Goal: Transaction & Acquisition: Obtain resource

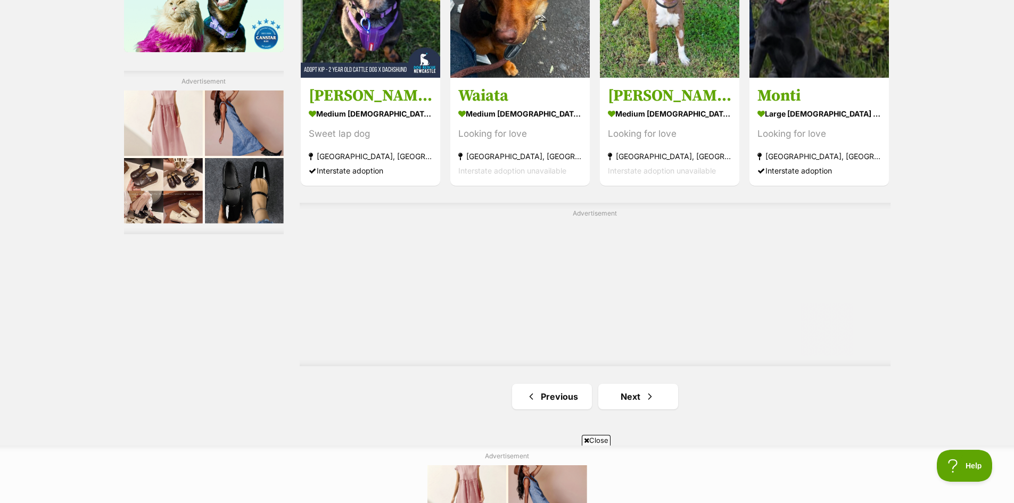
scroll to position [1810, 0]
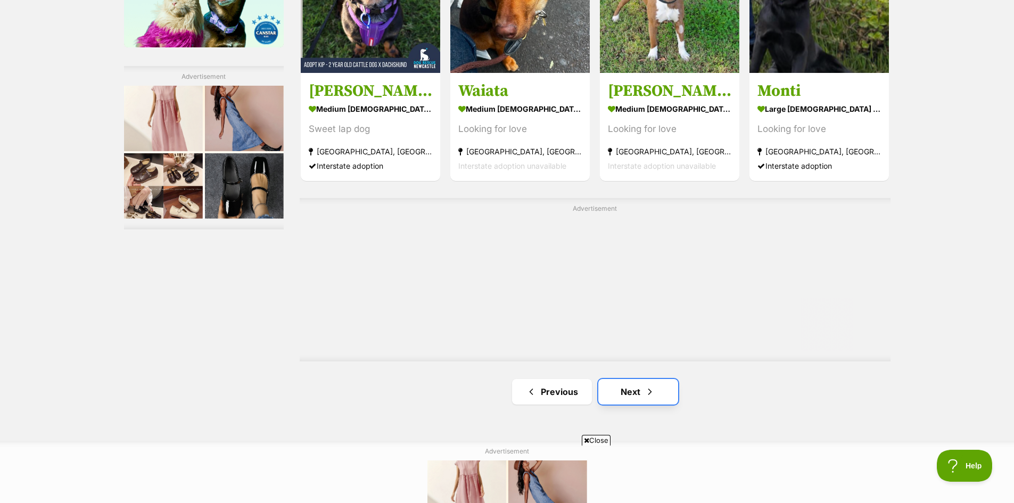
click at [635, 397] on link "Next" at bounding box center [638, 392] width 80 height 26
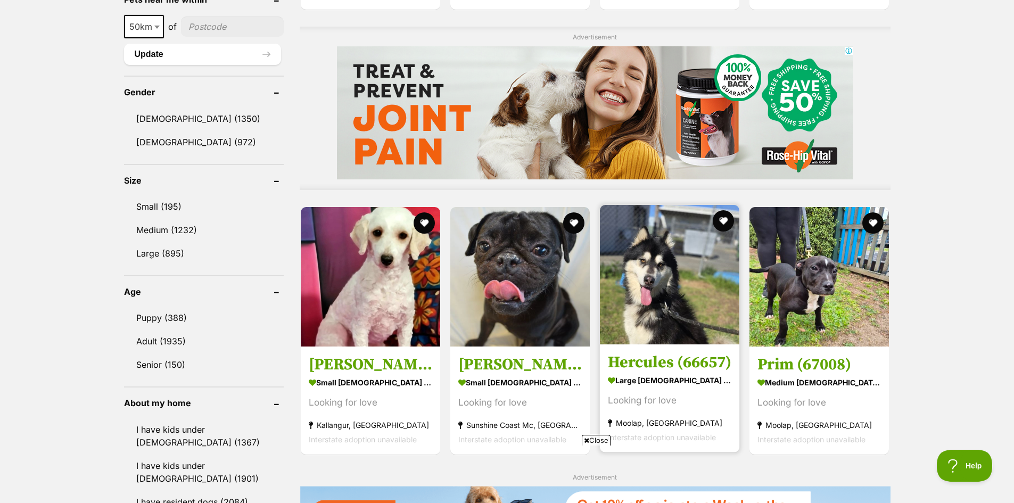
scroll to position [905, 0]
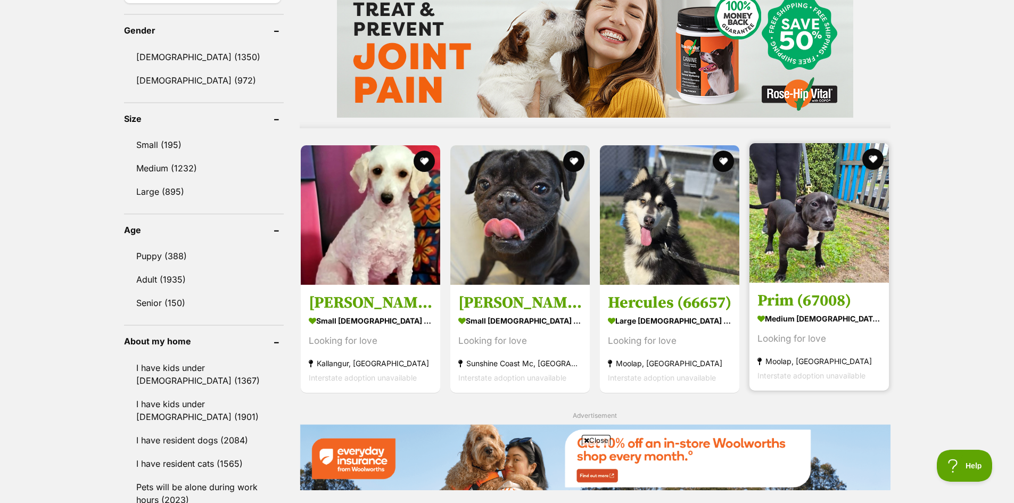
click at [830, 222] on img at bounding box center [818, 212] width 139 height 139
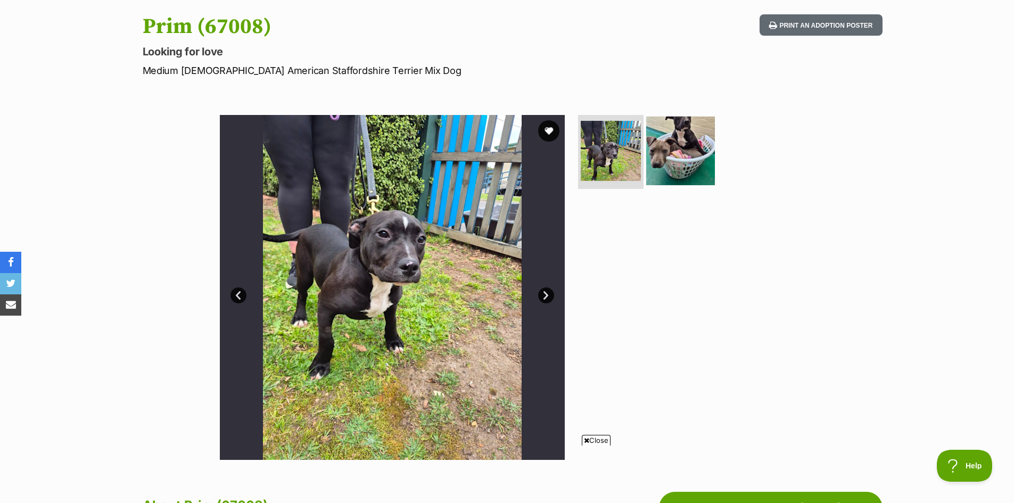
click at [681, 153] on img at bounding box center [680, 150] width 69 height 69
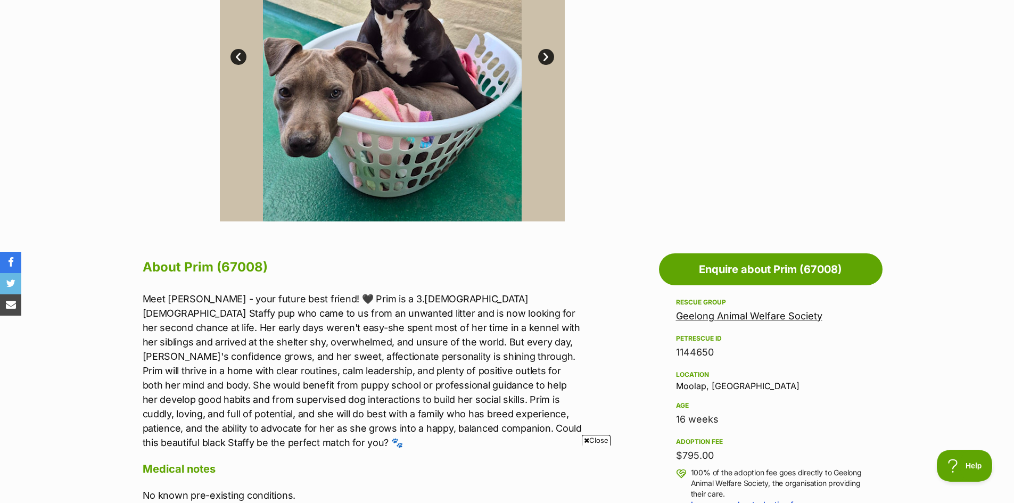
scroll to position [479, 0]
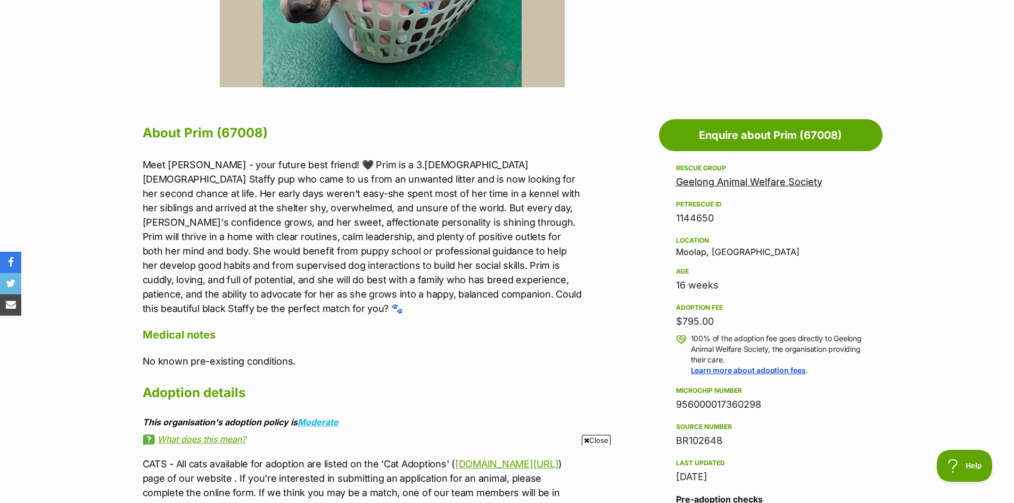
click at [745, 180] on link "Geelong Animal Welfare Society" at bounding box center [749, 181] width 146 height 11
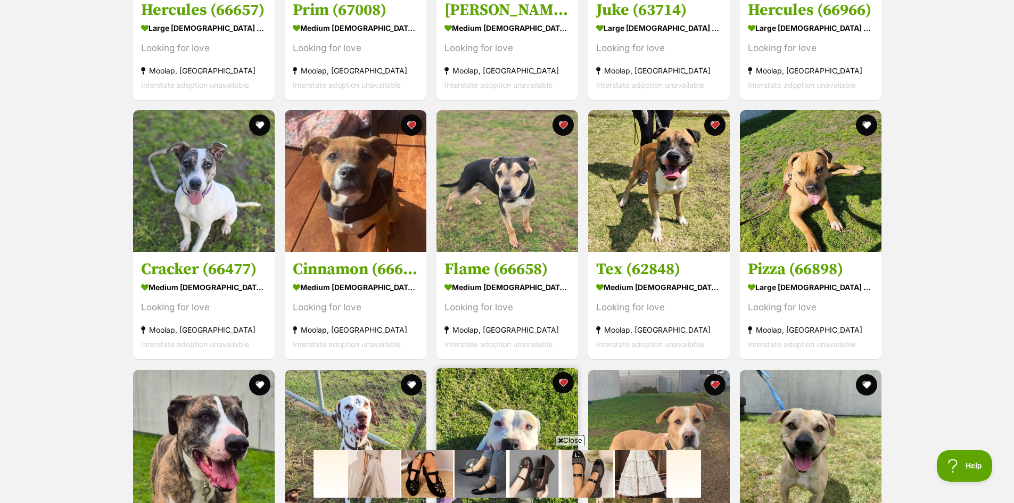
scroll to position [1277, 0]
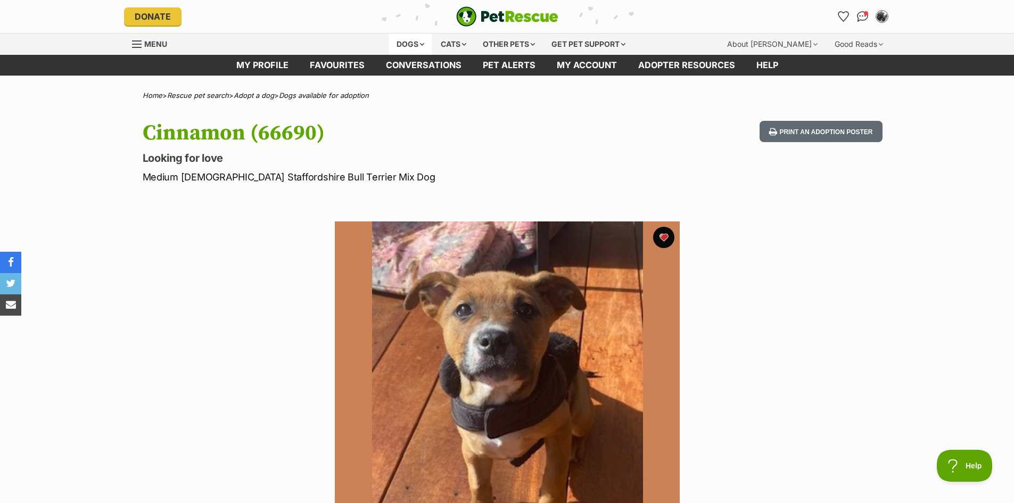
click at [410, 42] on div "Dogs" at bounding box center [410, 44] width 43 height 21
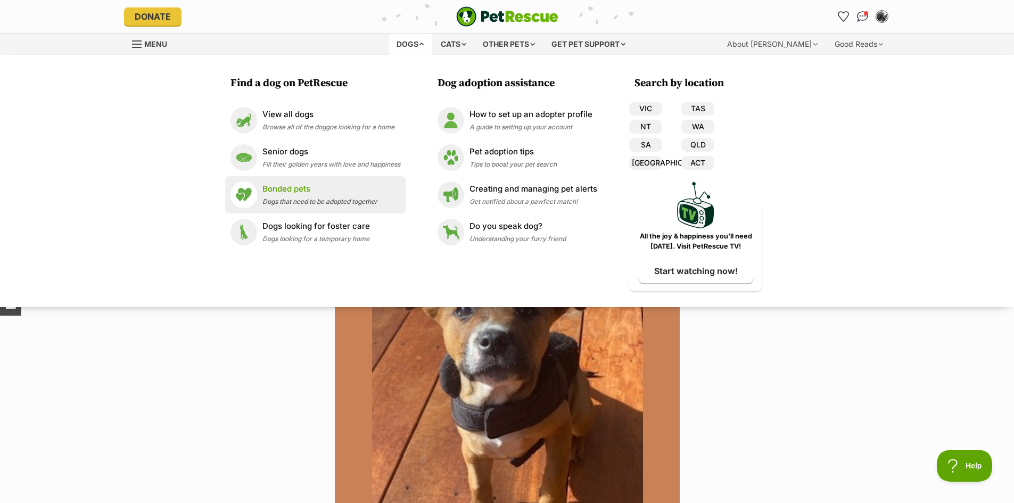
click at [301, 190] on p "Bonded pets" at bounding box center [319, 189] width 115 height 12
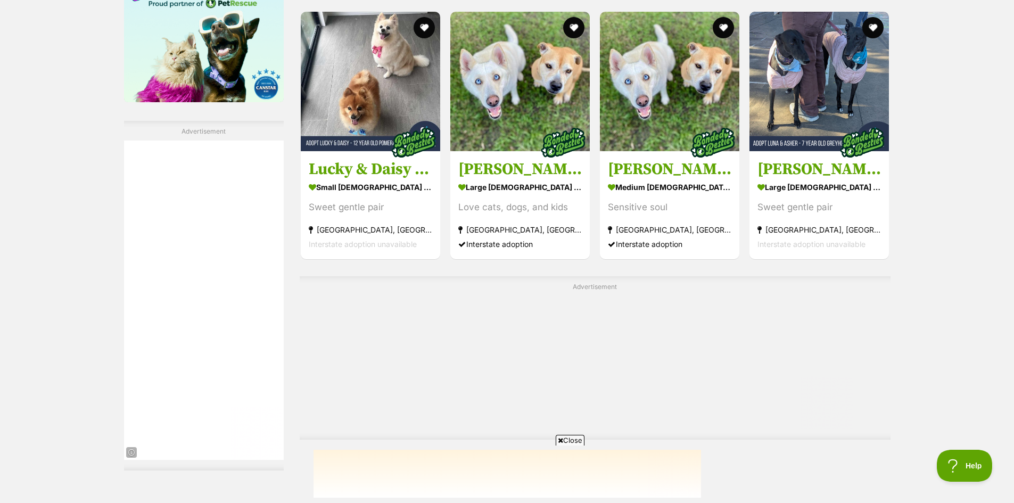
scroll to position [1703, 0]
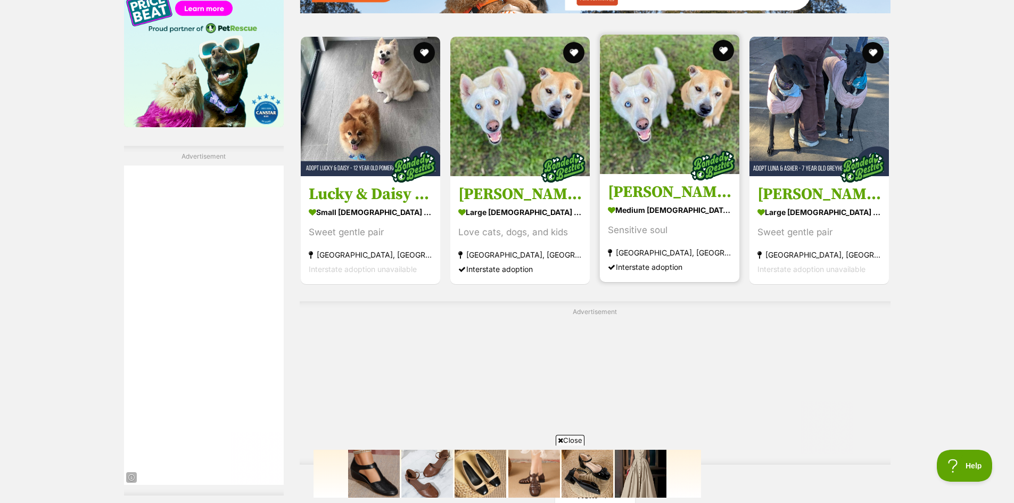
click at [646, 159] on img at bounding box center [669, 104] width 139 height 139
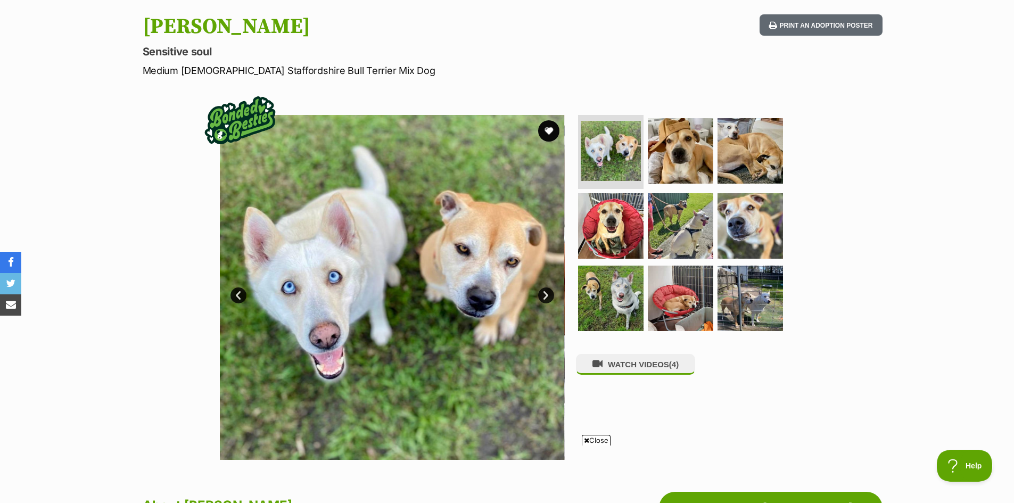
click at [549, 294] on link "Next" at bounding box center [546, 295] width 16 height 16
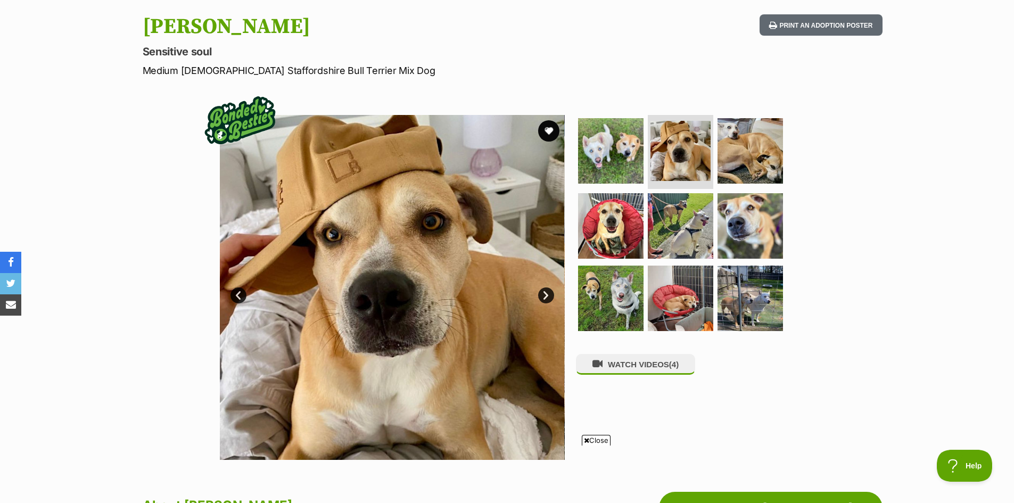
click at [549, 294] on link "Next" at bounding box center [546, 295] width 16 height 16
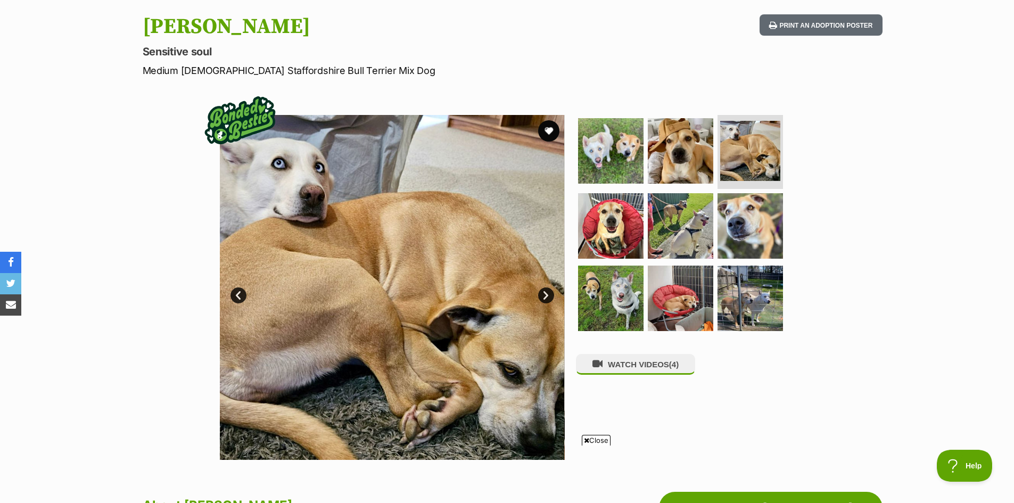
click at [549, 294] on link "Next" at bounding box center [546, 295] width 16 height 16
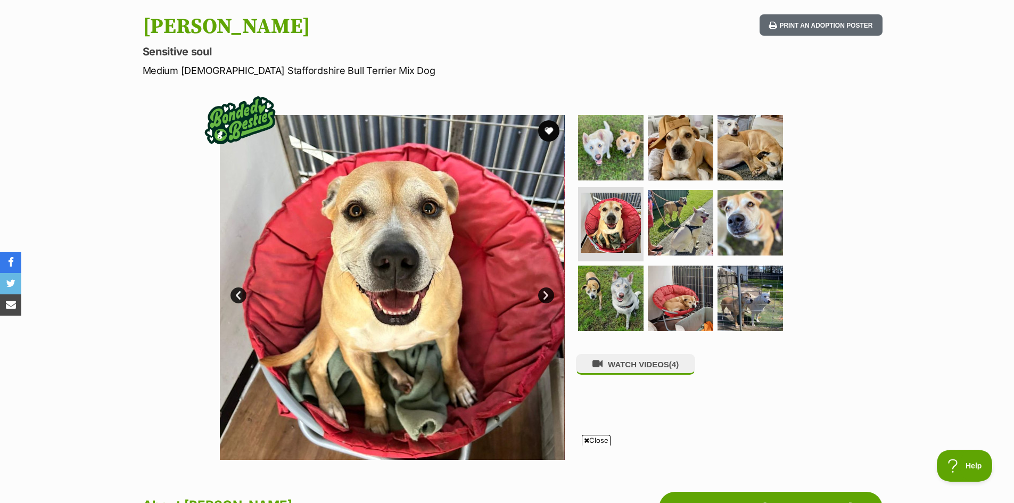
click at [549, 294] on link "Next" at bounding box center [546, 295] width 16 height 16
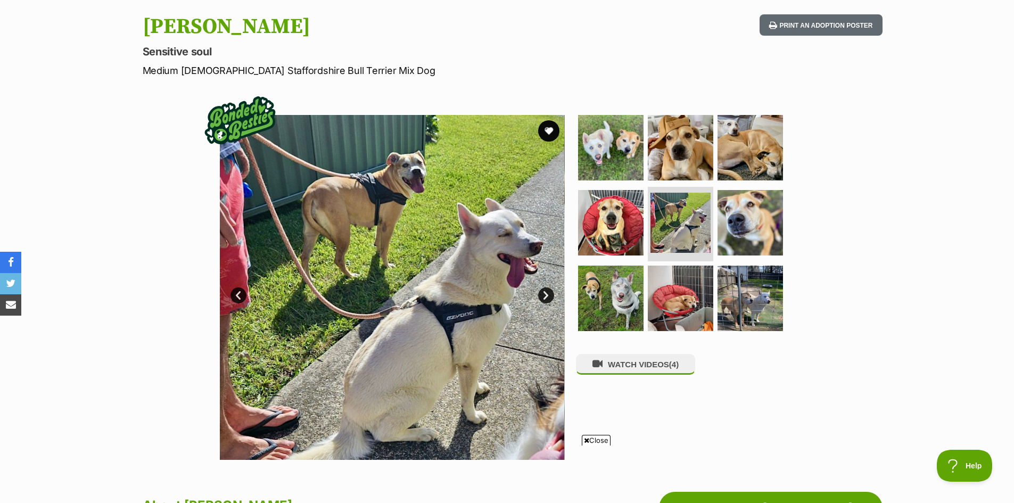
click at [549, 294] on link "Next" at bounding box center [546, 295] width 16 height 16
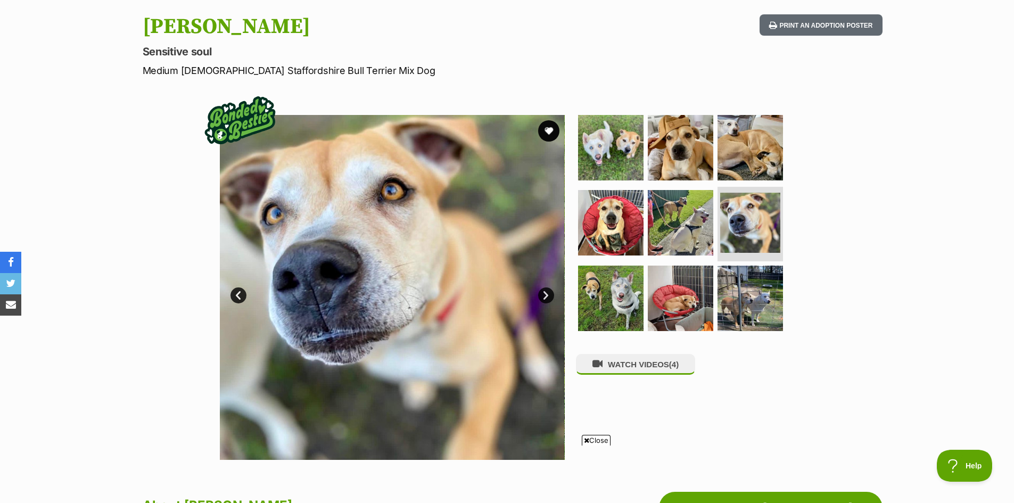
click at [549, 294] on link "Next" at bounding box center [546, 295] width 16 height 16
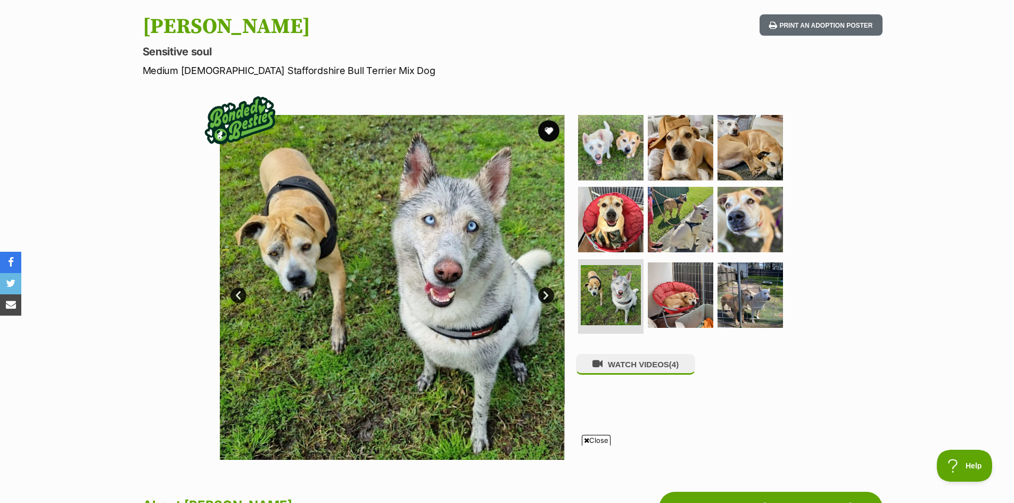
click at [548, 301] on link "Next" at bounding box center [546, 295] width 16 height 16
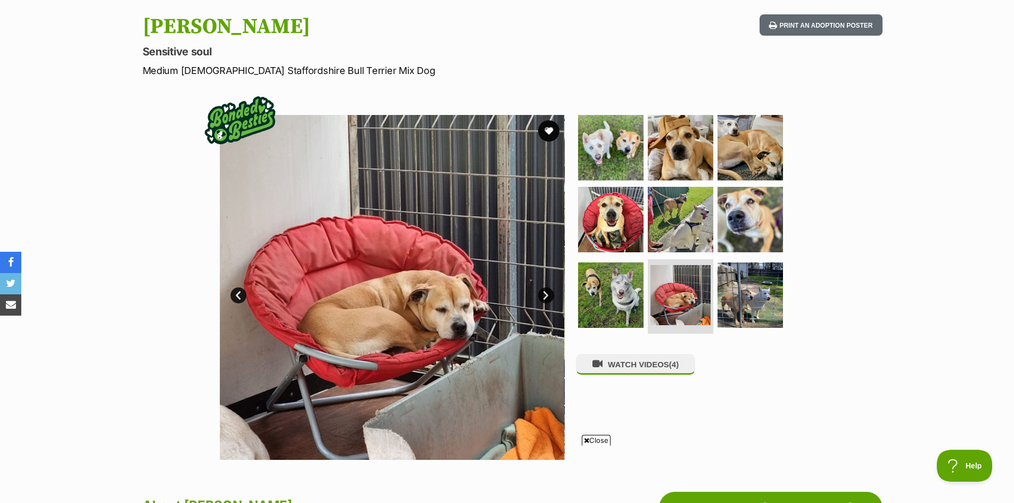
click at [548, 301] on link "Next" at bounding box center [546, 295] width 16 height 16
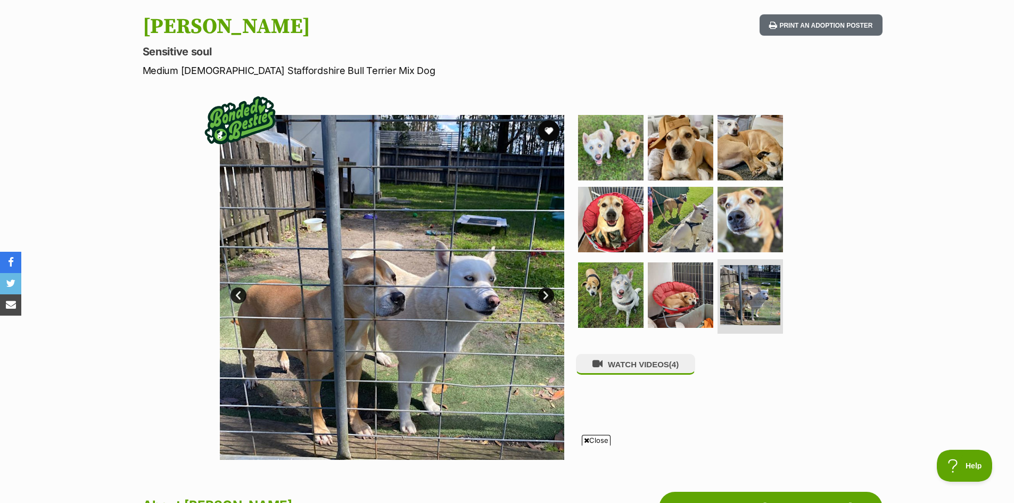
click at [548, 301] on link "Next" at bounding box center [546, 295] width 16 height 16
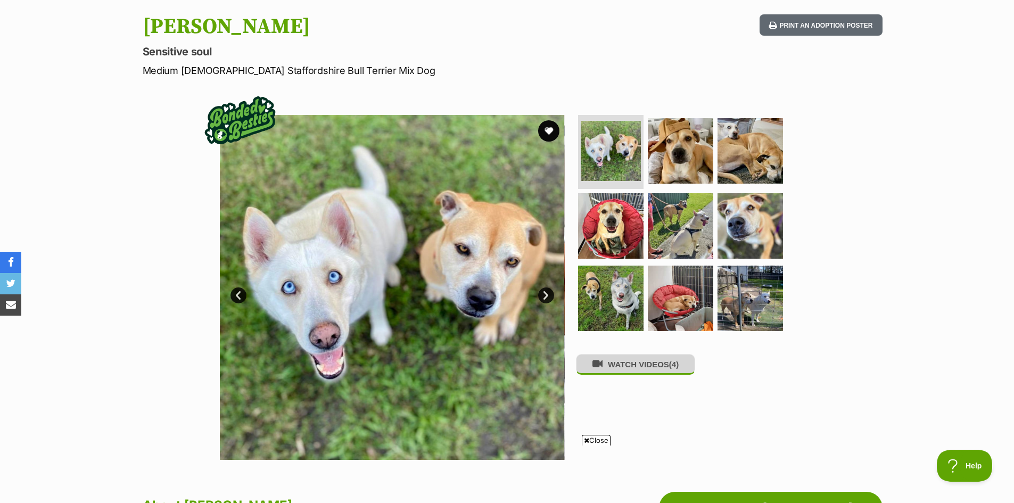
click at [645, 369] on button "WATCH VIDEOS (4)" at bounding box center [635, 364] width 119 height 21
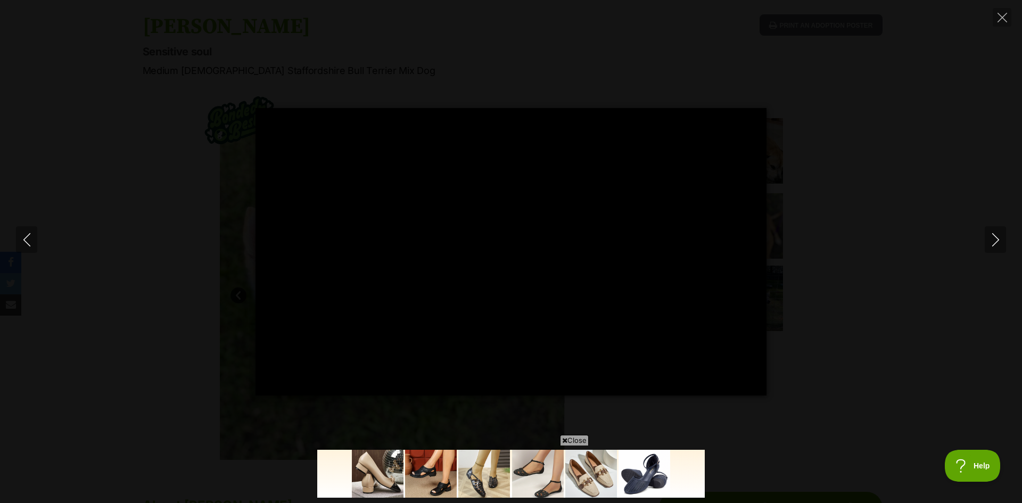
type input "100"
click at [997, 241] on icon "Next" at bounding box center [995, 239] width 7 height 13
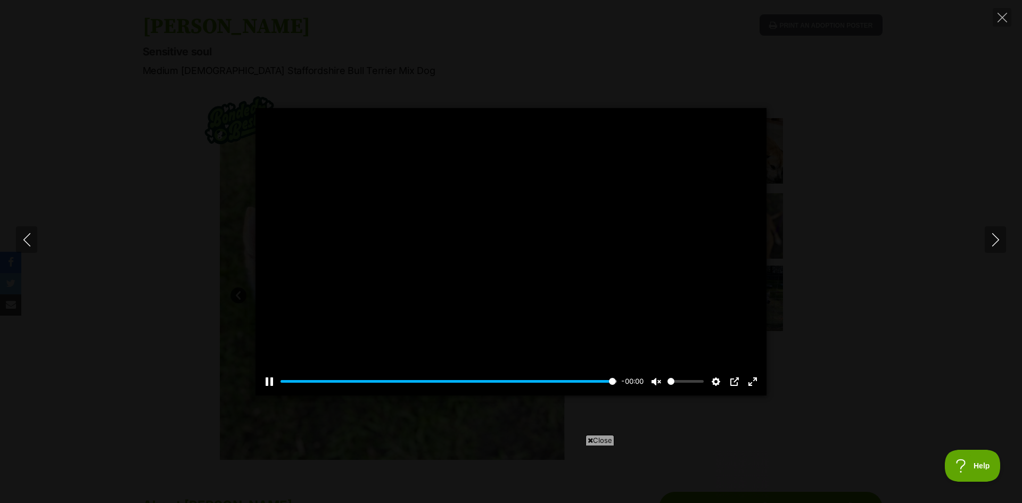
type input "100"
click at [995, 237] on icon "Next" at bounding box center [995, 239] width 7 height 13
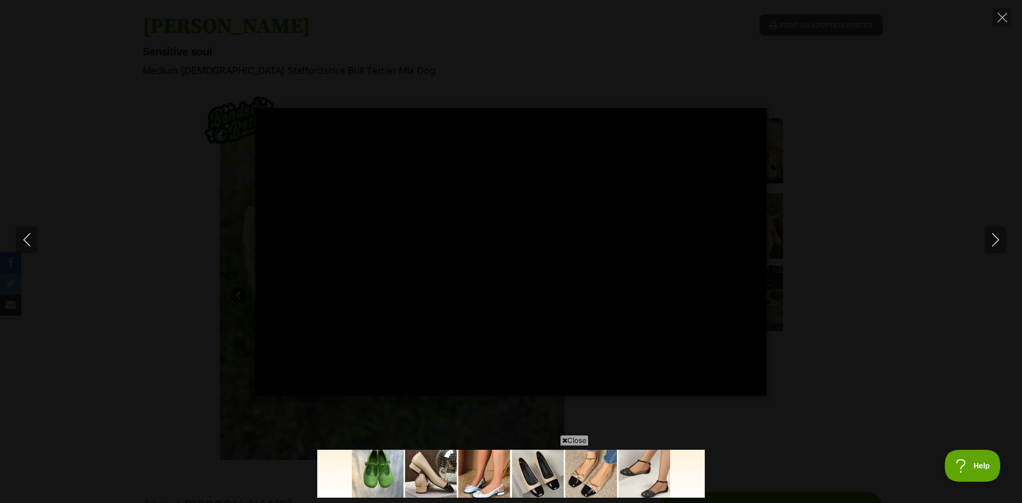
type input "100"
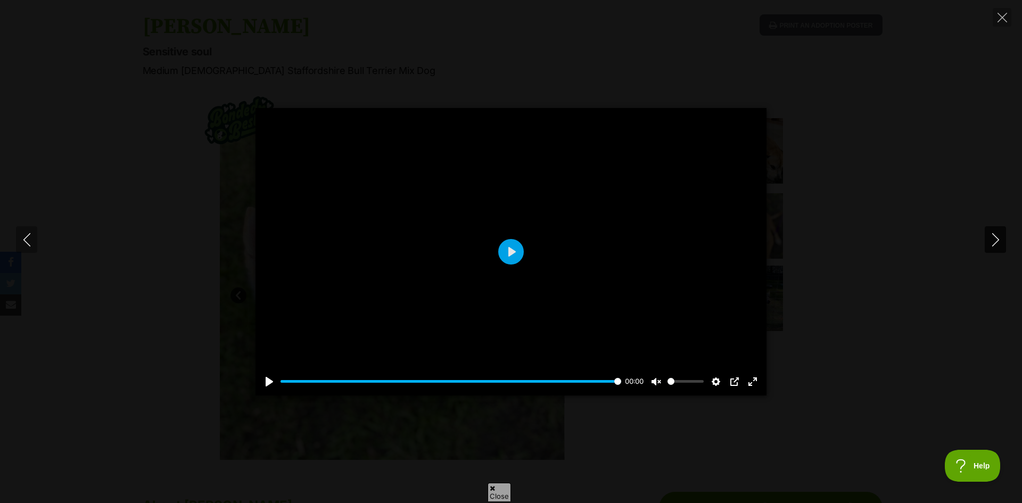
click at [997, 250] on button "Next" at bounding box center [995, 239] width 21 height 27
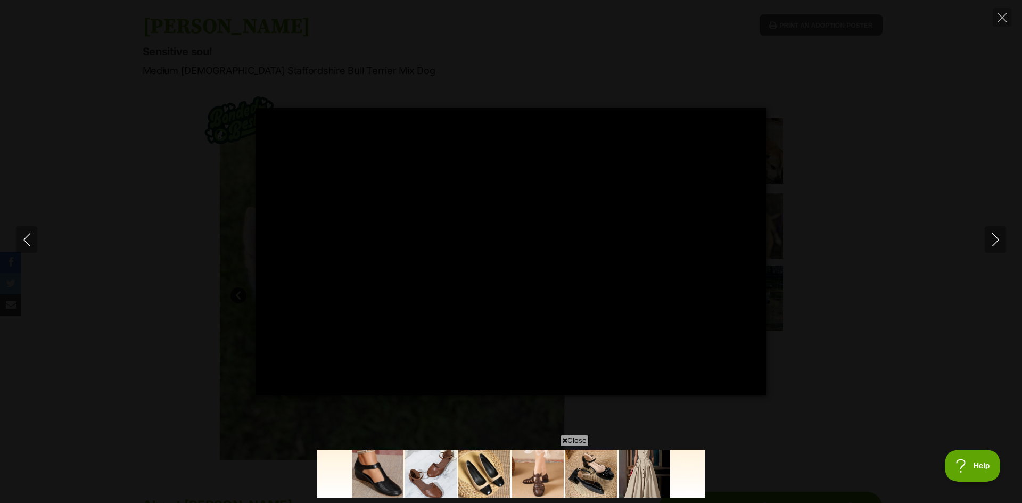
drag, startPoint x: 997, startPoint y: 241, endPoint x: 970, endPoint y: 177, distance: 69.4
click at [993, 237] on icon "Next" at bounding box center [995, 239] width 13 height 13
type input "73.38"
click at [996, 27] on div "Pause Play % buffered 00:00 -00:10 Unmute Mute Disable captions Enable captions…" at bounding box center [511, 251] width 1022 height 503
type input "4.47"
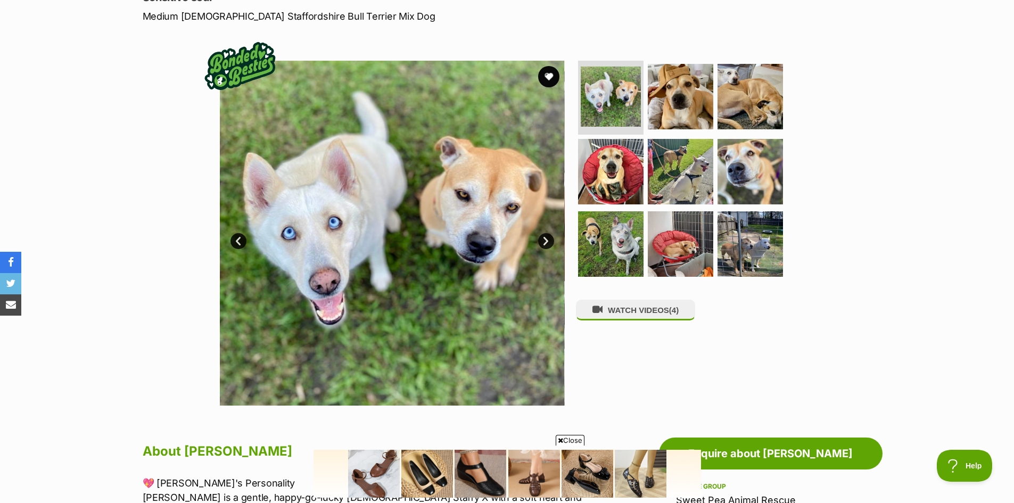
scroll to position [53, 0]
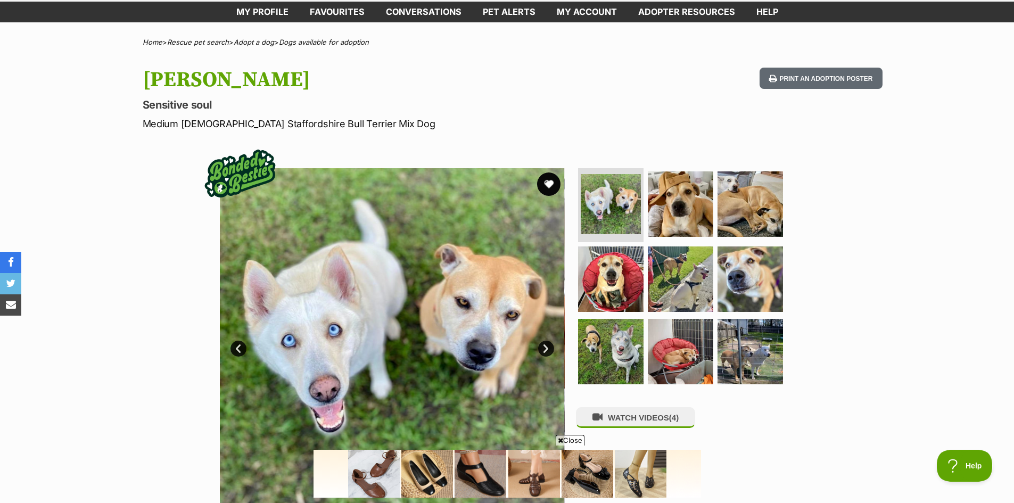
click at [547, 183] on button "favourite" at bounding box center [548, 183] width 23 height 23
